Goal: Check status

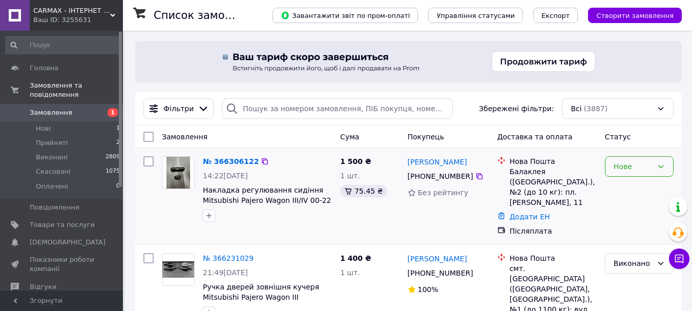
click at [627, 174] on div "Нове" at bounding box center [639, 166] width 69 height 20
click at [626, 188] on li "Прийнято" at bounding box center [640, 189] width 68 height 18
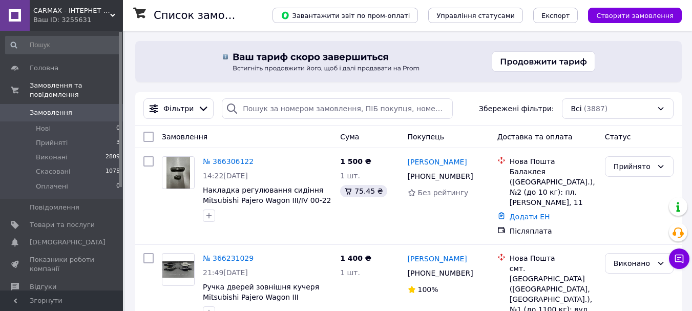
click at [261, 64] on img at bounding box center [408, 61] width 393 height 41
